Goal: Information Seeking & Learning: Learn about a topic

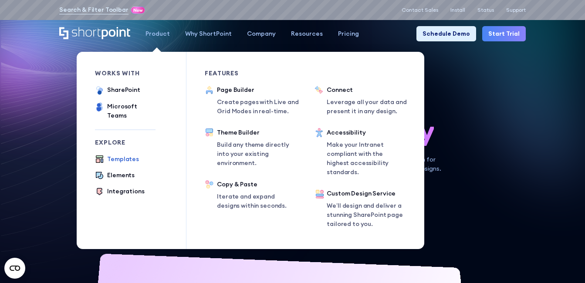
click at [124, 155] on div "Templates" at bounding box center [123, 159] width 32 height 9
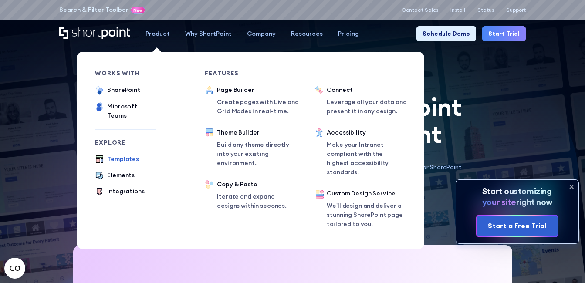
click at [122, 155] on div "Templates" at bounding box center [123, 159] width 32 height 9
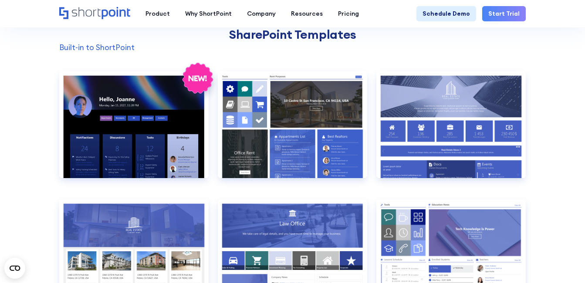
scroll to position [659, 0]
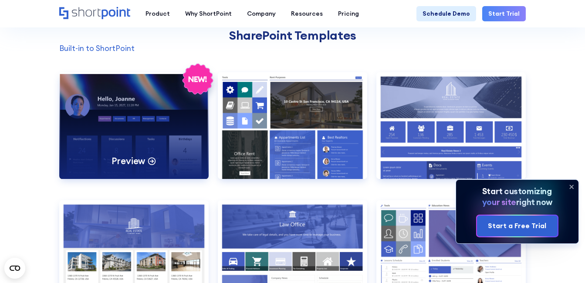
click at [141, 117] on div "Preview" at bounding box center [133, 125] width 149 height 107
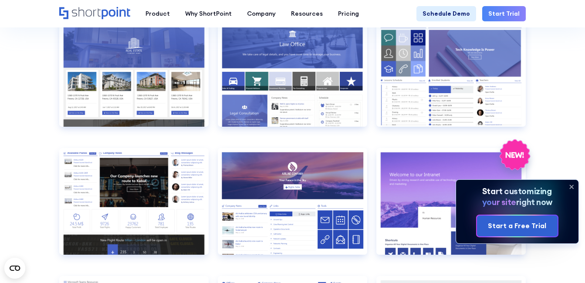
scroll to position [837, 0]
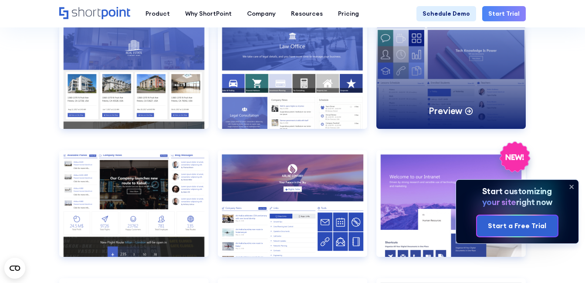
click at [460, 60] on div "Preview" at bounding box center [450, 75] width 149 height 107
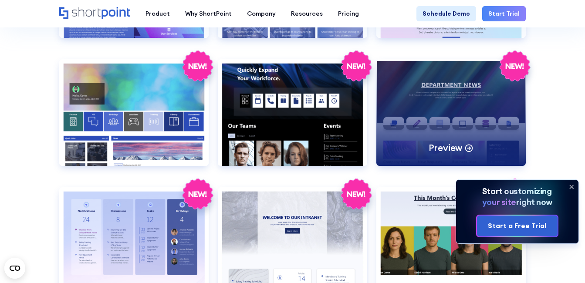
scroll to position [1183, 0]
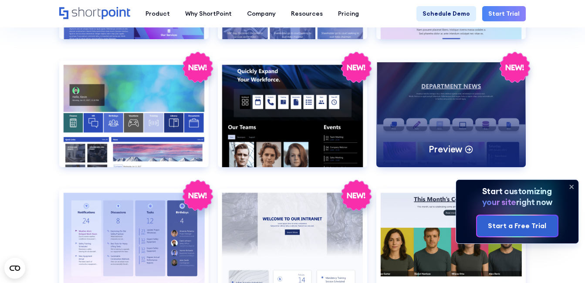
click at [433, 89] on div "Preview" at bounding box center [450, 114] width 149 height 107
